Goal: Find specific page/section: Find specific page/section

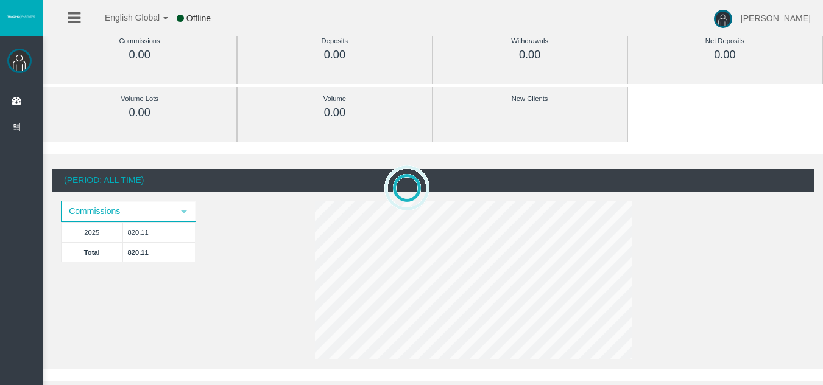
scroll to position [183, 0]
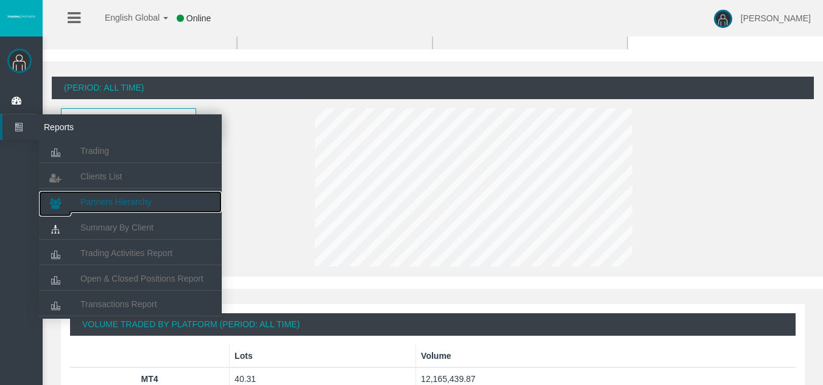
click at [118, 200] on span "Partners Hierarchy" at bounding box center [115, 202] width 71 height 10
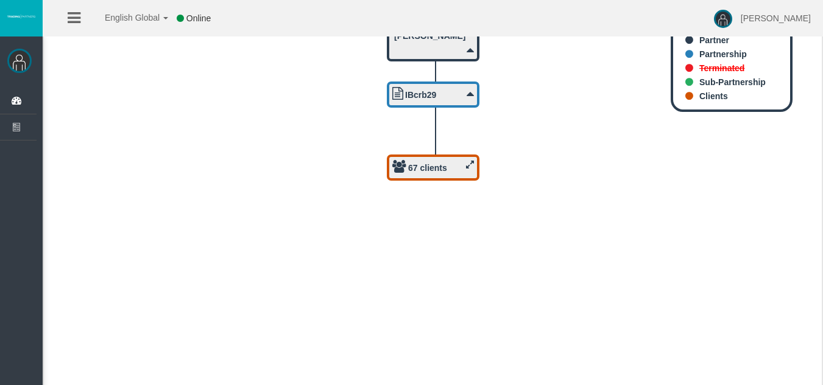
scroll to position [122, 0]
